Goal: Navigation & Orientation: Find specific page/section

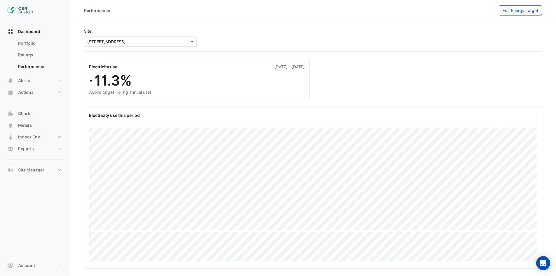
click at [22, 11] on img at bounding box center [20, 11] width 26 height 12
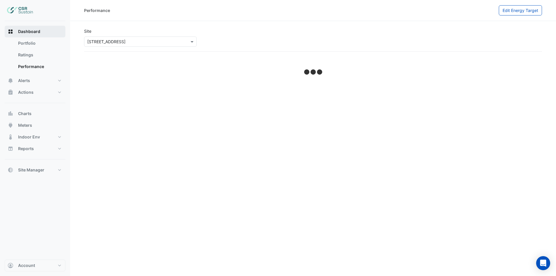
click at [36, 31] on span "Dashboard" at bounding box center [29, 32] width 22 height 6
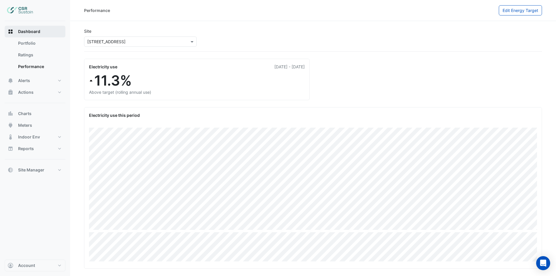
click at [31, 30] on span "Dashboard" at bounding box center [29, 32] width 22 height 6
click at [25, 33] on span "Dashboard" at bounding box center [29, 32] width 22 height 6
click at [10, 32] on rect "button" at bounding box center [9, 33] width 2 height 2
click at [25, 45] on link "Portfolio" at bounding box center [39, 43] width 52 height 12
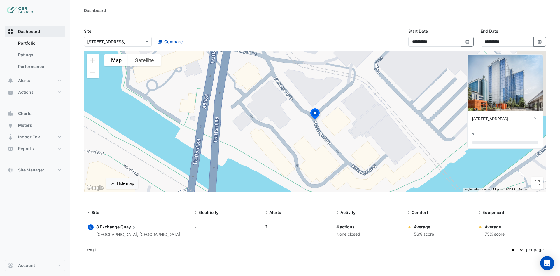
click at [30, 32] on span "Dashboard" at bounding box center [29, 32] width 22 height 6
click at [133, 41] on input "text" at bounding box center [112, 42] width 50 height 6
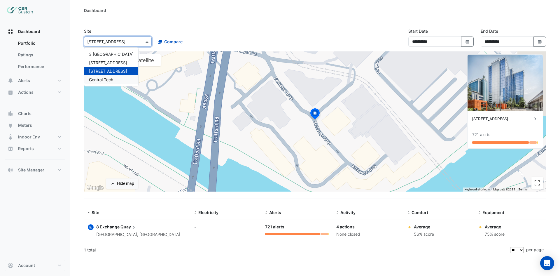
click at [111, 78] on span "Central Tech" at bounding box center [101, 79] width 24 height 5
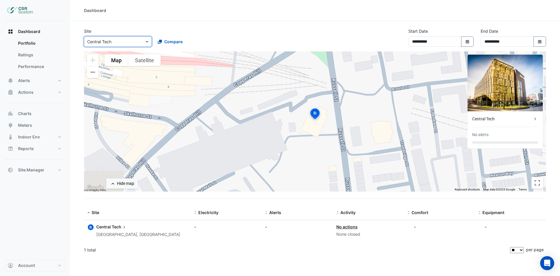
click at [511, 120] on div "Central Tech" at bounding box center [502, 119] width 60 height 6
click at [299, 29] on ngb-offcanvas-backdrop at bounding box center [280, 138] width 560 height 276
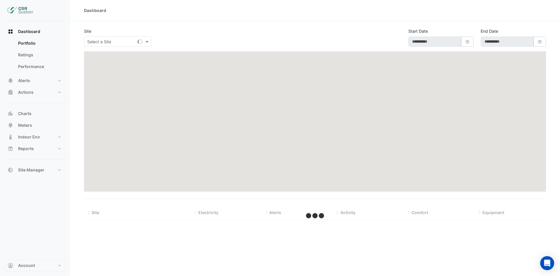
type input "**********"
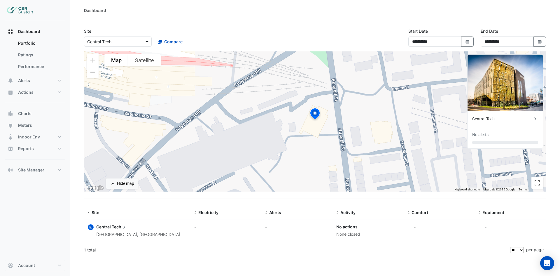
click at [148, 41] on span at bounding box center [147, 41] width 7 height 6
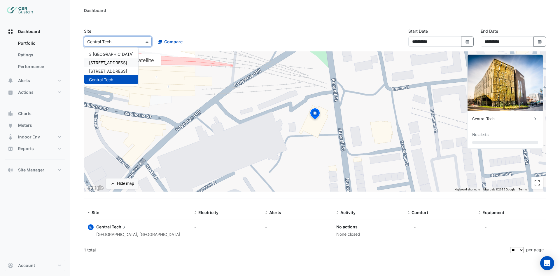
click at [117, 63] on span "[STREET_ADDRESS]" at bounding box center [108, 62] width 38 height 5
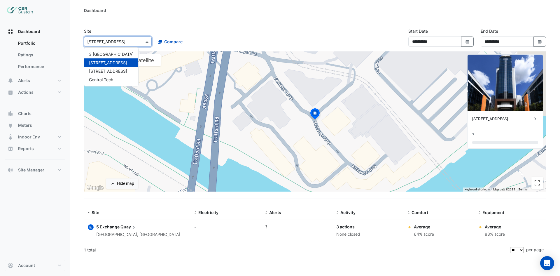
click at [119, 42] on input "text" at bounding box center [112, 42] width 50 height 6
click at [113, 71] on span "[STREET_ADDRESS]" at bounding box center [108, 71] width 38 height 5
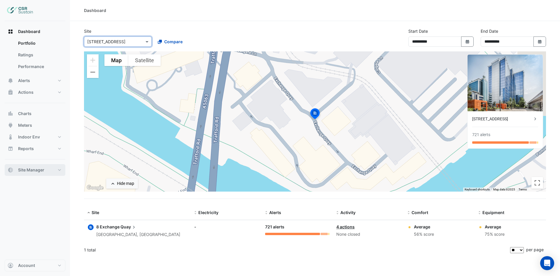
click at [24, 172] on span "Site Manager" at bounding box center [31, 170] width 26 height 6
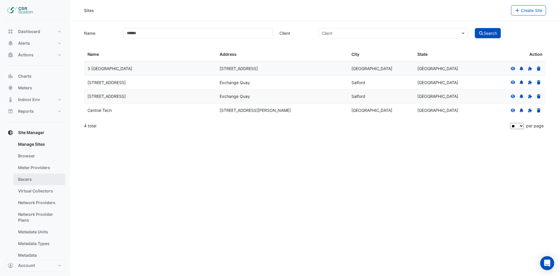
click at [31, 179] on link "Bacers" at bounding box center [39, 179] width 52 height 12
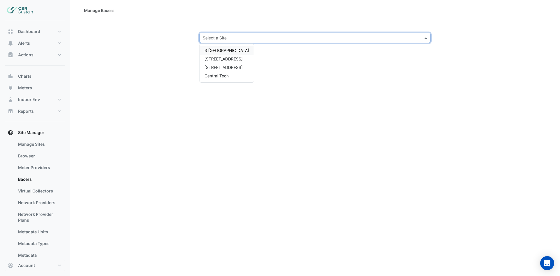
click at [337, 40] on input "text" at bounding box center [309, 38] width 213 height 6
click at [47, 155] on link "Browser" at bounding box center [39, 156] width 52 height 12
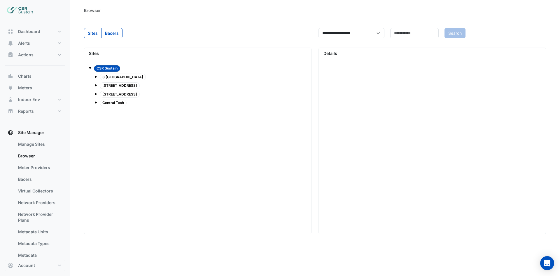
click at [96, 77] on span at bounding box center [96, 77] width 2 height 2
click at [96, 85] on span at bounding box center [96, 85] width 2 height 2
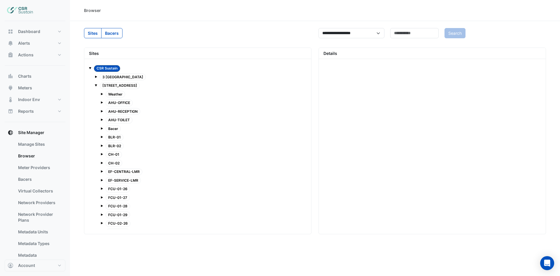
click at [113, 127] on span "Bacer" at bounding box center [113, 128] width 15 height 7
click at [28, 176] on link "Bacers" at bounding box center [39, 179] width 52 height 12
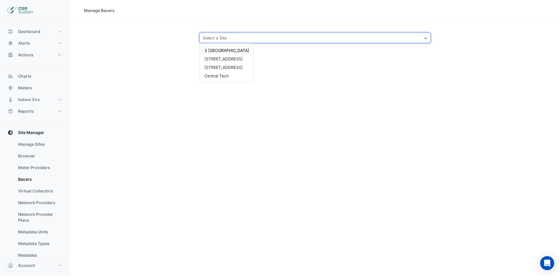
click at [277, 36] on input "text" at bounding box center [309, 38] width 213 height 6
click at [213, 57] on span "[STREET_ADDRESS]" at bounding box center [223, 58] width 38 height 5
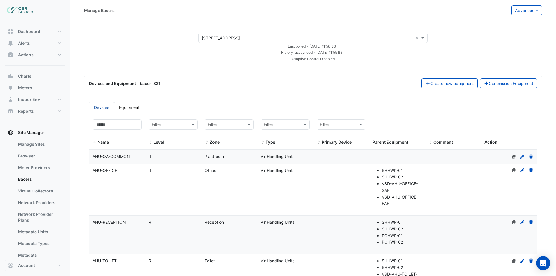
drag, startPoint x: 107, startPoint y: 101, endPoint x: 100, endPoint y: 107, distance: 9.5
click at [106, 102] on div "Devices Equipment Filter by name: Filter by level: Filter Filter by zone: Filte…" at bounding box center [312, 253] width 457 height 312
click at [100, 108] on link "Devices" at bounding box center [101, 106] width 25 height 11
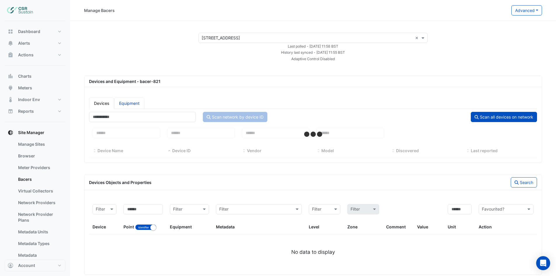
click at [125, 99] on link "Equipment" at bounding box center [129, 102] width 30 height 11
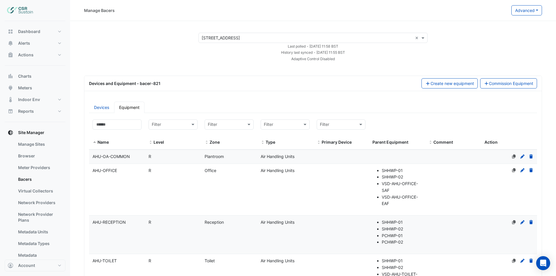
click at [227, 37] on input "text" at bounding box center [307, 38] width 211 height 6
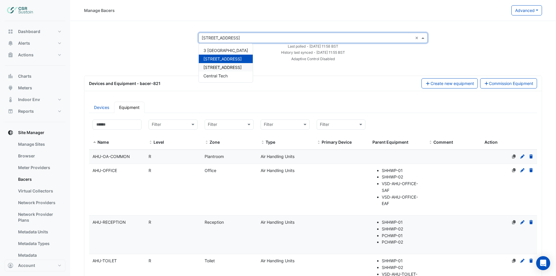
click at [217, 67] on span "[STREET_ADDRESS]" at bounding box center [222, 67] width 38 height 5
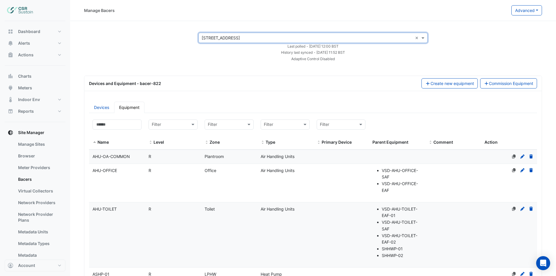
click at [283, 56] on form "× 8 Exchange Quay × Last polled - [DATE] 12:00 BST History last synced - [DATE]…" at bounding box center [312, 47] width 229 height 29
click at [257, 46] on div "Last polled - [DATE] 12:00 BST" at bounding box center [313, 46] width 236 height 6
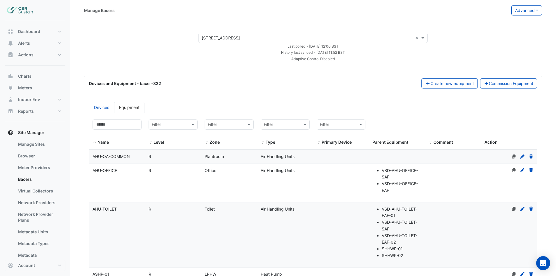
click at [257, 50] on div "History last synced - [DATE] 11:52 BST" at bounding box center [313, 52] width 236 height 6
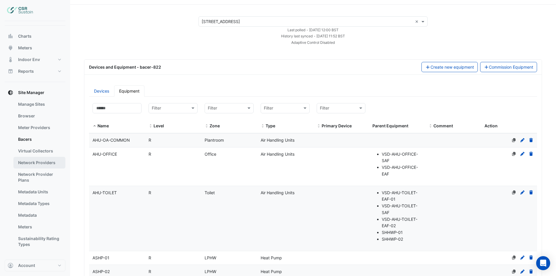
scroll to position [58, 0]
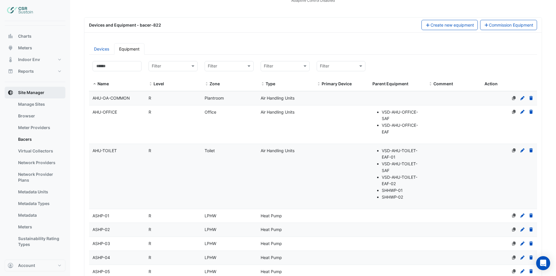
click at [31, 90] on span "Site Manager" at bounding box center [31, 93] width 26 height 6
click at [29, 73] on span "Reports" at bounding box center [26, 71] width 16 height 6
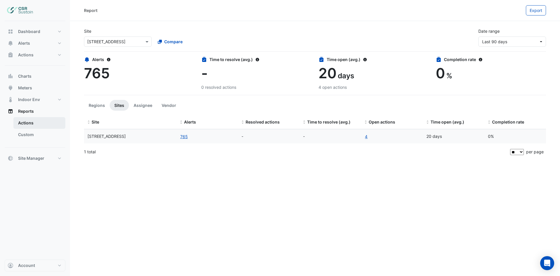
click at [24, 120] on link "Actions" at bounding box center [39, 123] width 52 height 12
click at [24, 110] on span "Reports" at bounding box center [26, 111] width 16 height 6
click at [31, 31] on span "Dashboard" at bounding box center [29, 32] width 22 height 6
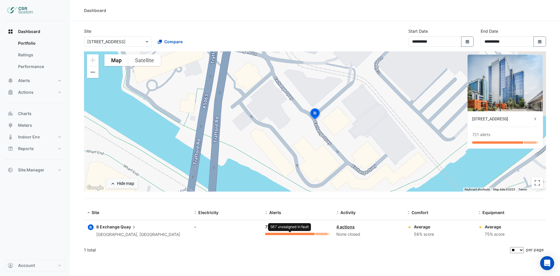
click at [282, 234] on div at bounding box center [290, 233] width 50 height 2
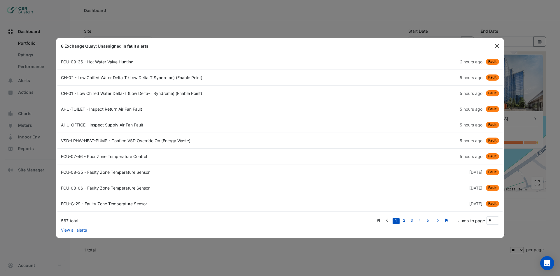
click at [498, 47] on button "Close" at bounding box center [497, 45] width 9 height 9
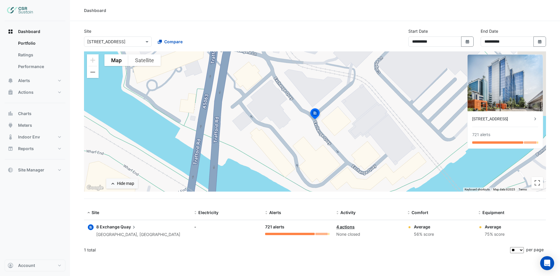
click at [21, 10] on img at bounding box center [20, 11] width 26 height 12
click at [24, 11] on img at bounding box center [20, 11] width 26 height 12
